Goal: Navigation & Orientation: Find specific page/section

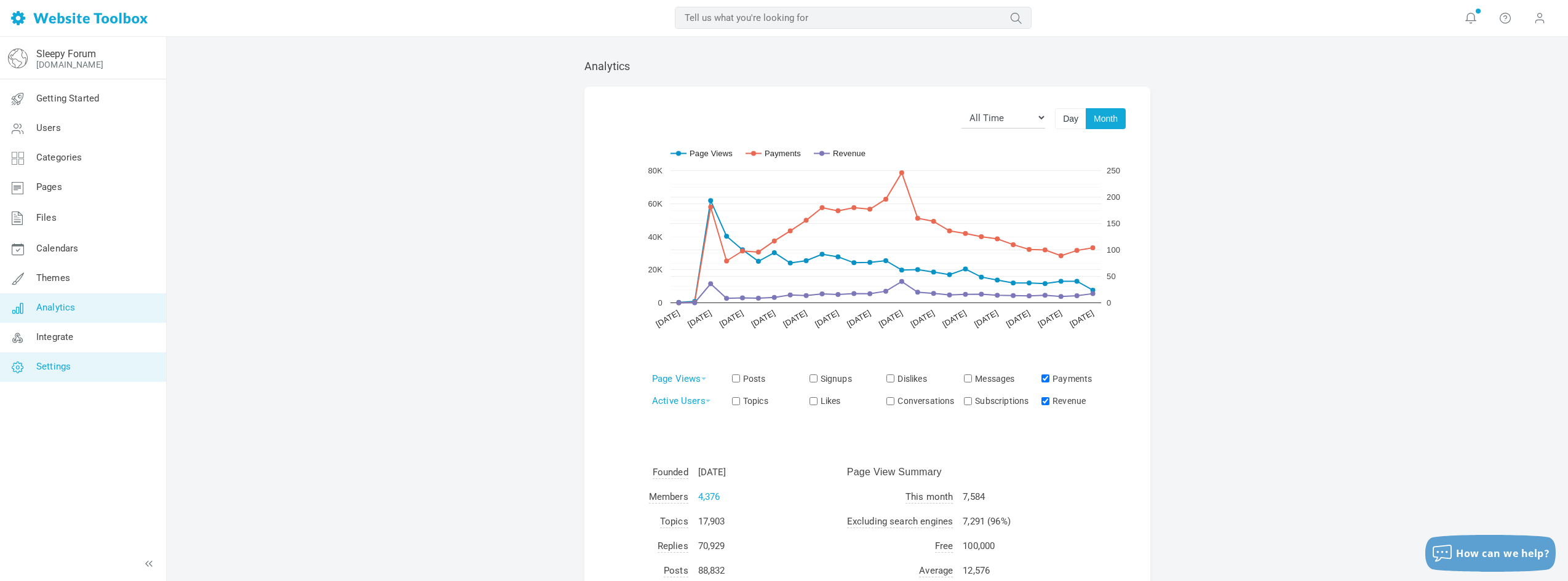
click at [66, 376] on link "Settings" at bounding box center [83, 366] width 167 height 29
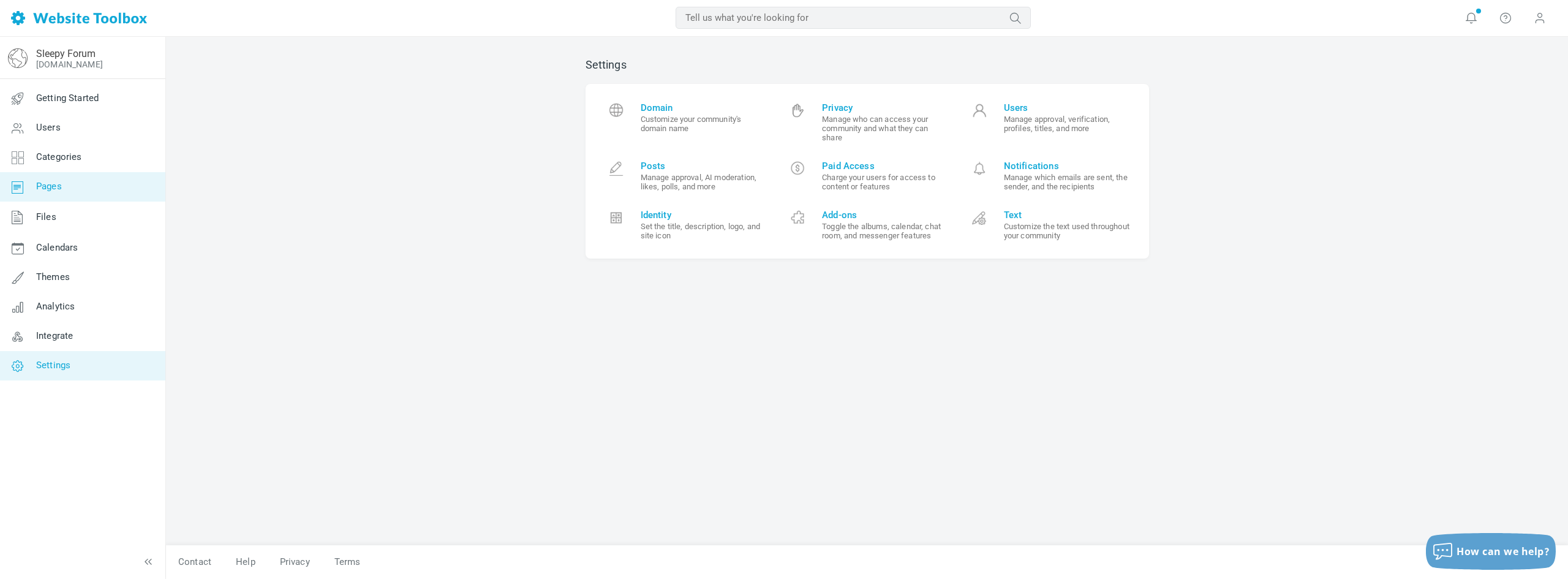
click at [93, 175] on link "Pages" at bounding box center [82, 186] width 166 height 29
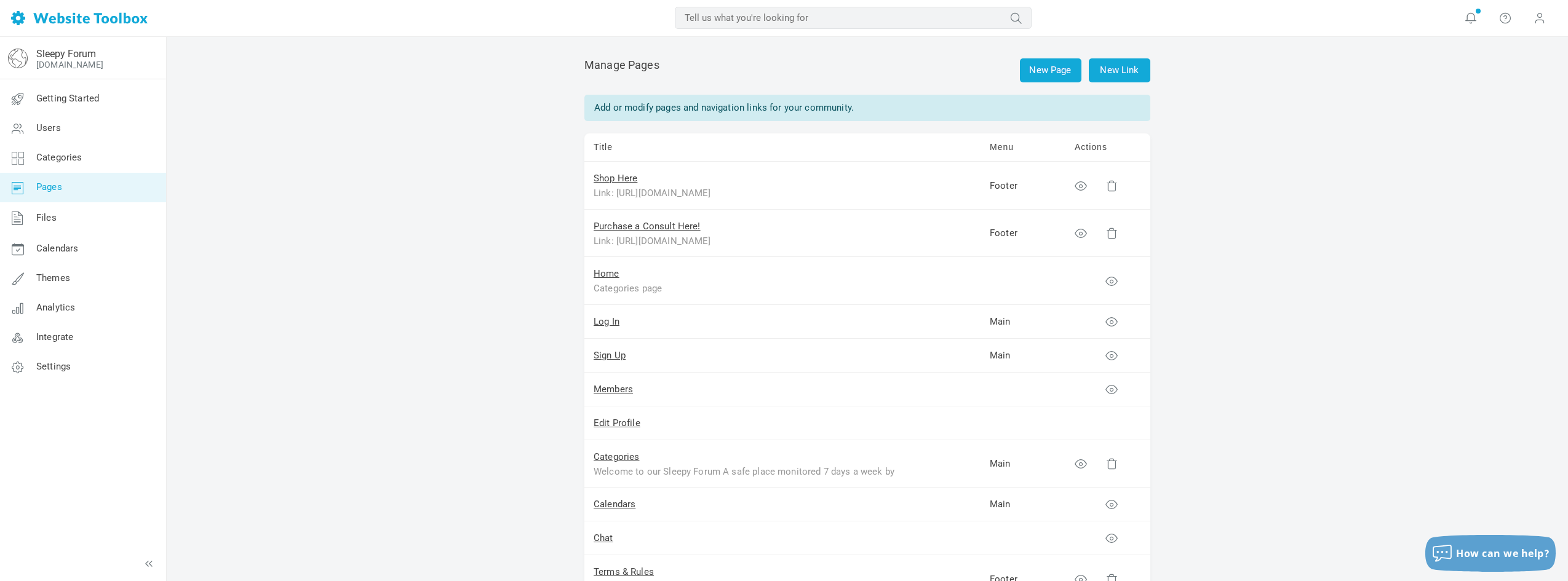
click at [622, 241] on div "Link: [URL][DOMAIN_NAME]" at bounding box center [748, 241] width 307 height 14
drag, startPoint x: 622, startPoint y: 241, endPoint x: 775, endPoint y: 246, distance: 153.1
click at [775, 246] on div "Link: [URL][DOMAIN_NAME]" at bounding box center [748, 241] width 307 height 14
copy div "[URL][DOMAIN_NAME]"
click at [813, 262] on td "Home Categories page" at bounding box center [782, 280] width 396 height 48
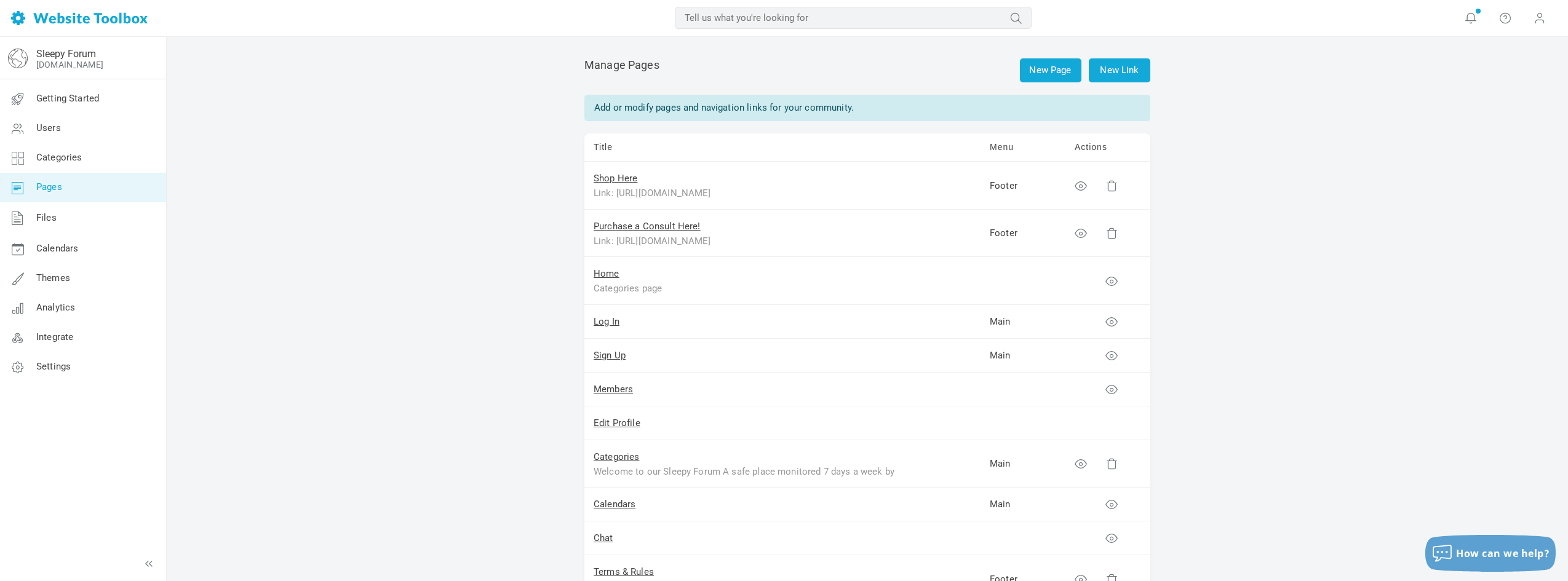
drag, startPoint x: 760, startPoint y: 240, endPoint x: 814, endPoint y: 242, distance: 54.0
click at [801, 242] on div "Link: https://sleepschool.co/collections/consultations" at bounding box center [748, 241] width 307 height 14
click at [788, 242] on div "Link: https://sleepschool.co/collections/consultations" at bounding box center [748, 241] width 307 height 14
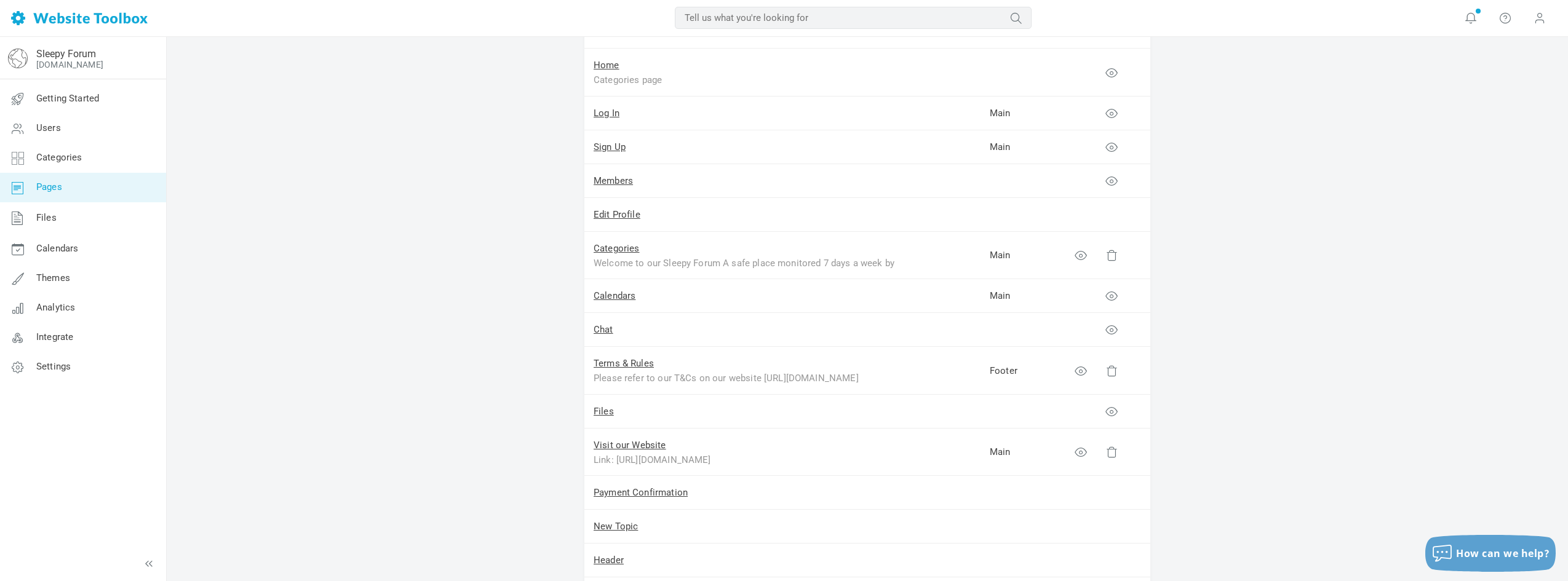
scroll to position [305, 0]
